Goal: Task Accomplishment & Management: Complete application form

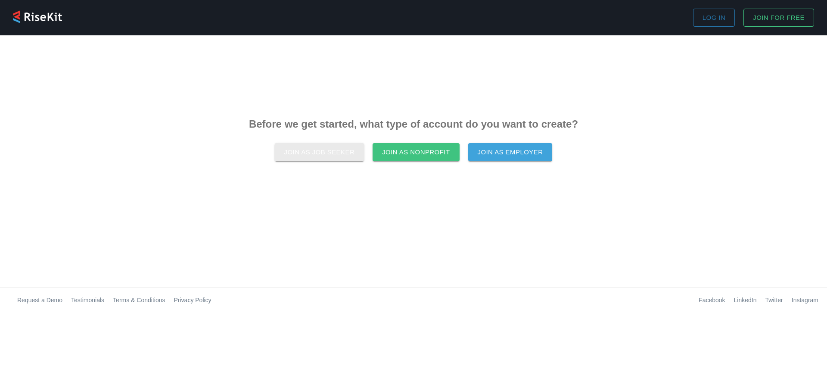
click at [335, 154] on span "Join as Job Seeker" at bounding box center [319, 151] width 71 height 11
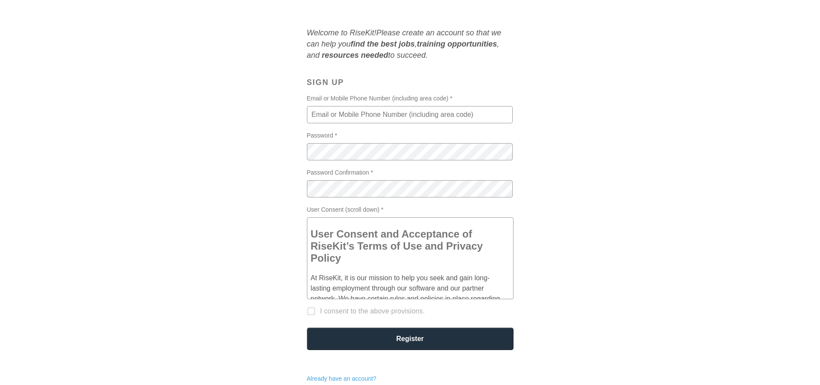
scroll to position [86, 0]
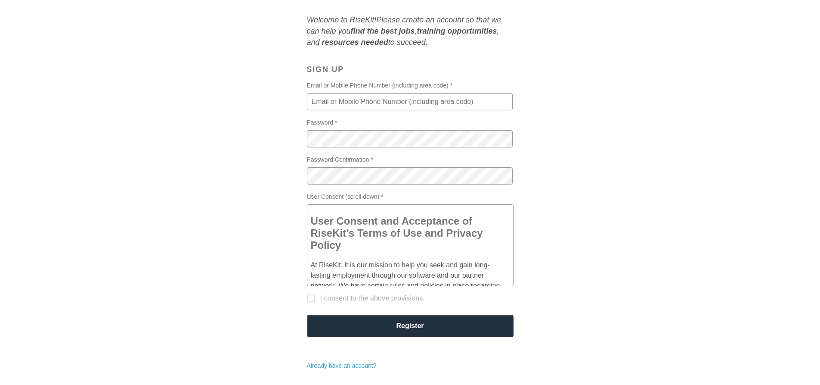
click at [419, 108] on input "Email or Mobile Phone Number (including area code) *" at bounding box center [410, 101] width 206 height 17
type input "7738617526"
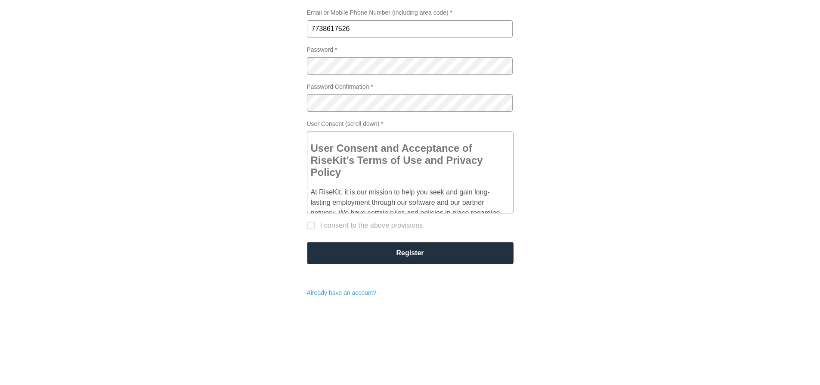
scroll to position [137, 0]
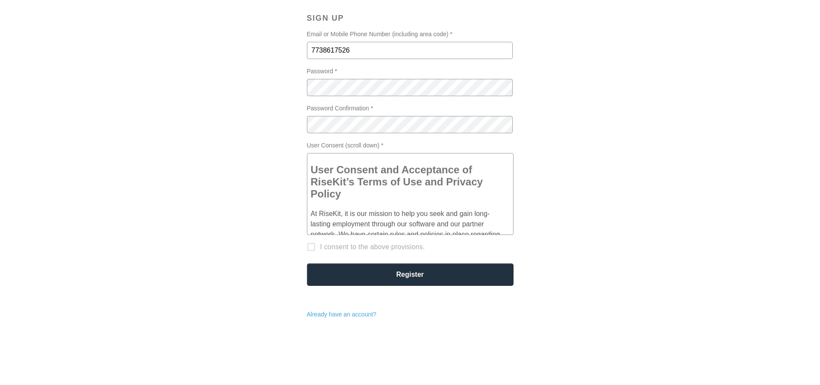
click at [315, 246] on label "I consent to the above provisions." at bounding box center [404, 247] width 205 height 24
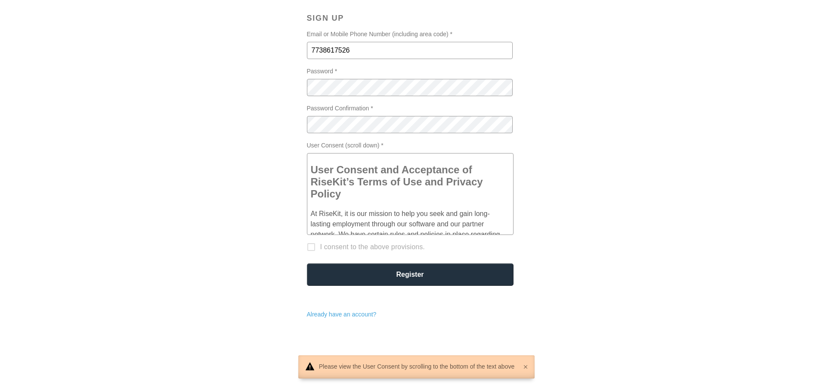
click at [313, 246] on label "I consent to the above provisions." at bounding box center [404, 247] width 205 height 24
click at [312, 246] on label "I consent to the above provisions." at bounding box center [404, 247] width 205 height 24
click at [313, 245] on label "I consent to the above provisions." at bounding box center [404, 247] width 205 height 24
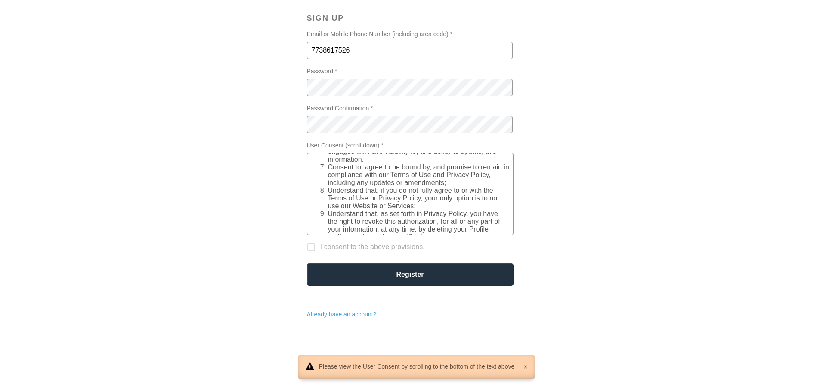
scroll to position [431, 0]
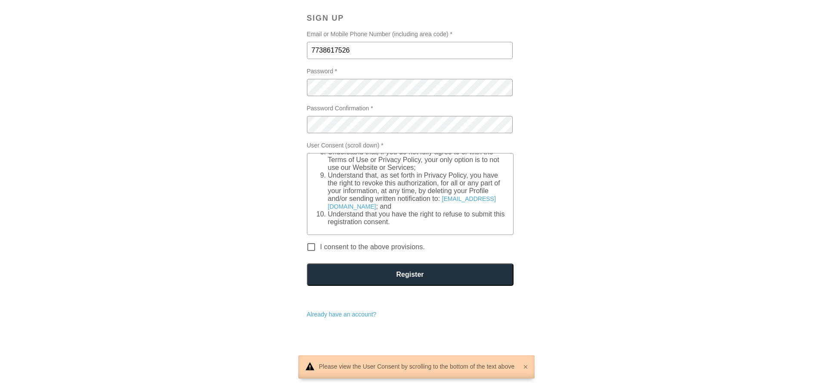
click at [313, 246] on input "I consent to the above provisions." at bounding box center [311, 251] width 18 height 18
checkbox input "true"
click at [367, 277] on input "Register" at bounding box center [410, 274] width 207 height 22
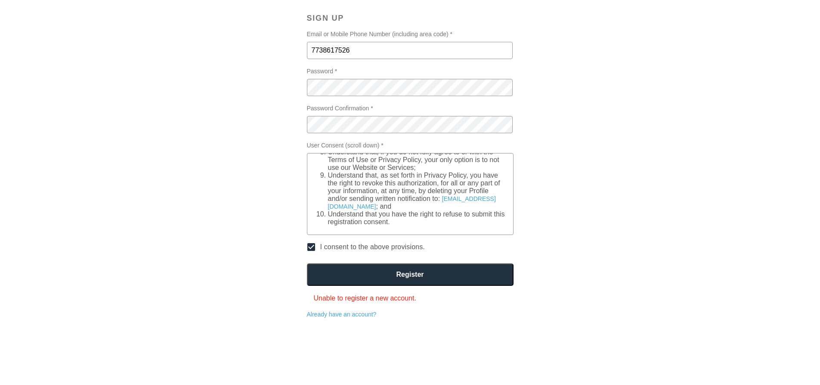
click at [388, 279] on input "Register" at bounding box center [410, 274] width 207 height 22
click at [390, 276] on input "Register" at bounding box center [410, 274] width 207 height 22
click at [366, 49] on input "7738617526" at bounding box center [410, 50] width 206 height 17
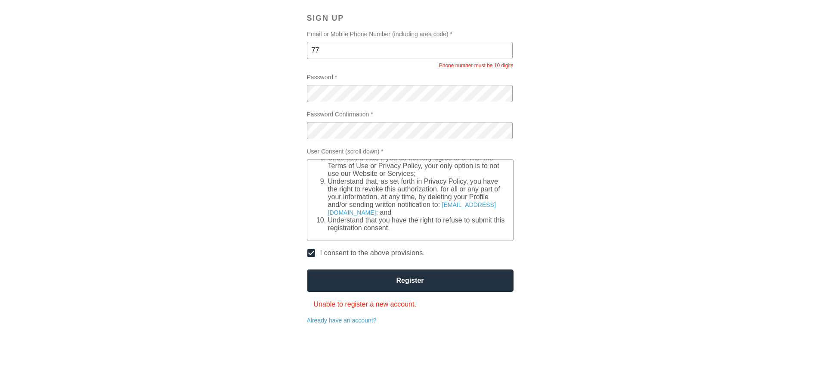
type input "7"
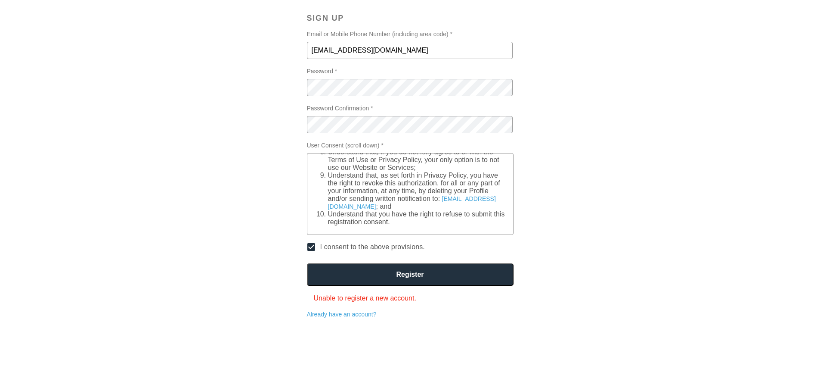
type input "[EMAIL_ADDRESS][DOMAIN_NAME]"
click at [307, 263] on input "Register" at bounding box center [410, 274] width 207 height 22
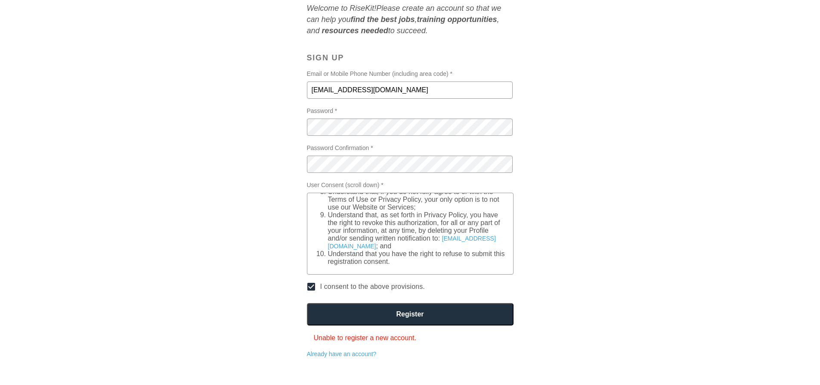
scroll to position [94, 0]
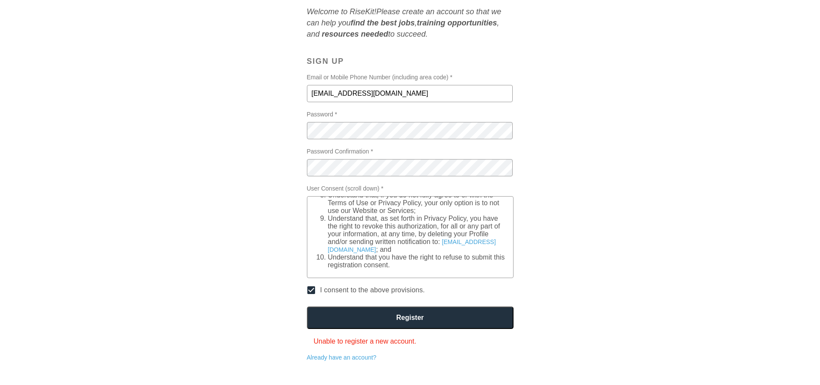
click at [397, 326] on input "Register" at bounding box center [410, 317] width 207 height 22
click at [395, 323] on input "Register" at bounding box center [410, 317] width 207 height 22
click at [394, 322] on input "Register" at bounding box center [410, 317] width 207 height 22
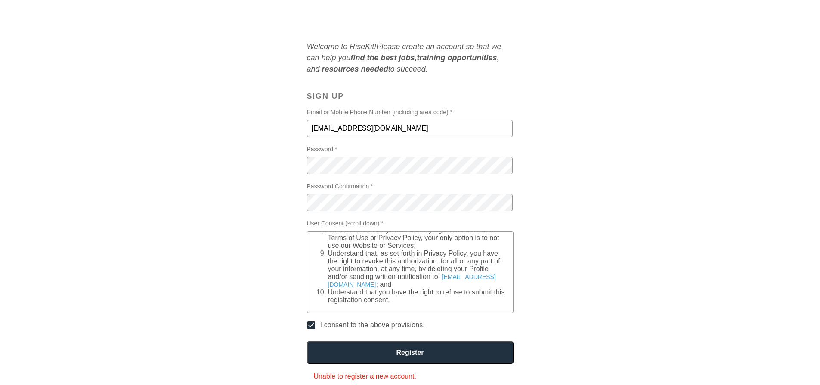
scroll to position [0, 0]
